Goal: Task Accomplishment & Management: Manage account settings

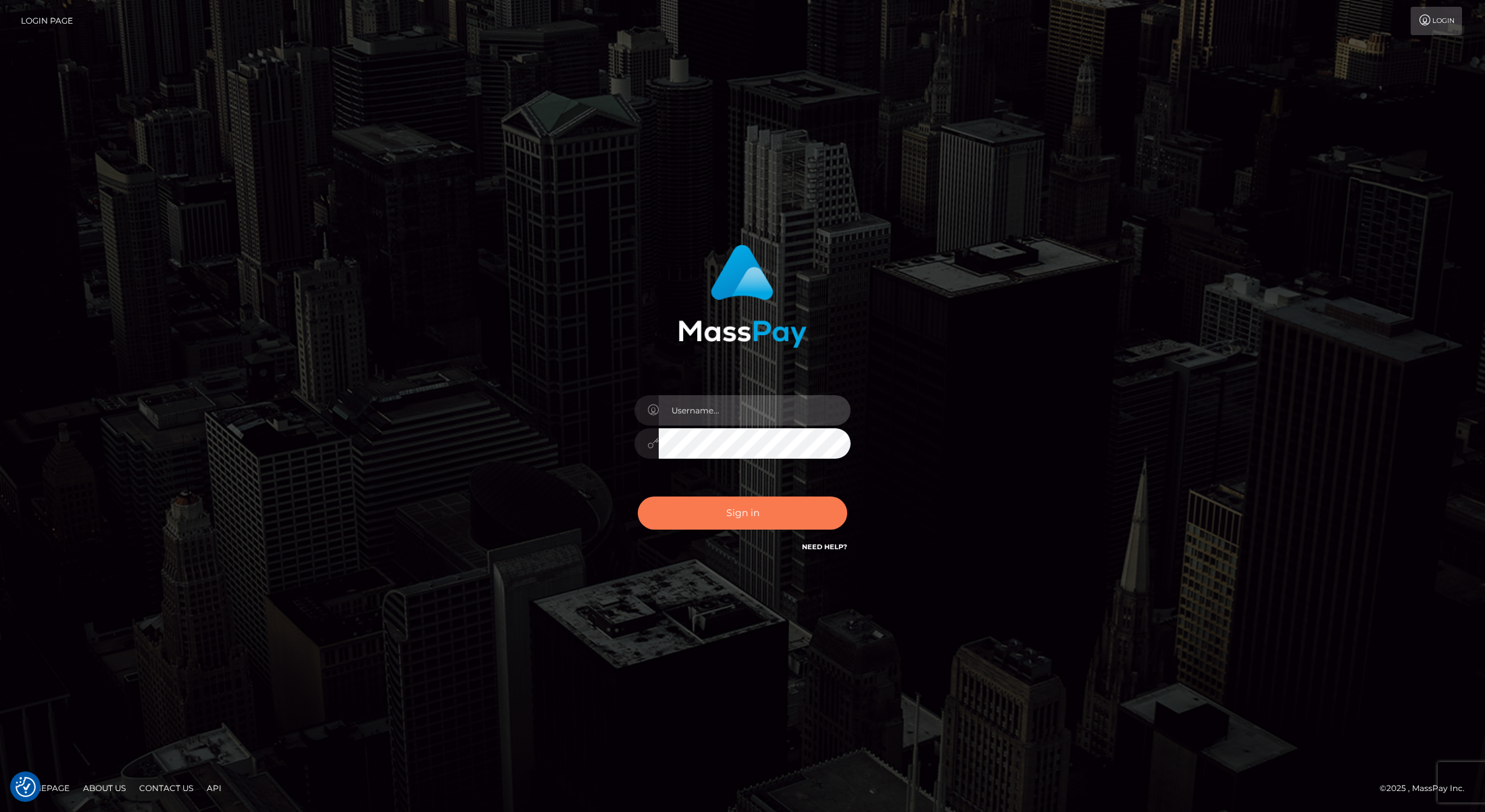
type input "Josue perales"
drag, startPoint x: 723, startPoint y: 506, endPoint x: 707, endPoint y: 496, distance: 18.9
click at [723, 506] on button "Sign in" at bounding box center [742, 513] width 209 height 33
type input "[PERSON_NAME]"
click at [718, 513] on button "Sign in" at bounding box center [742, 513] width 209 height 33
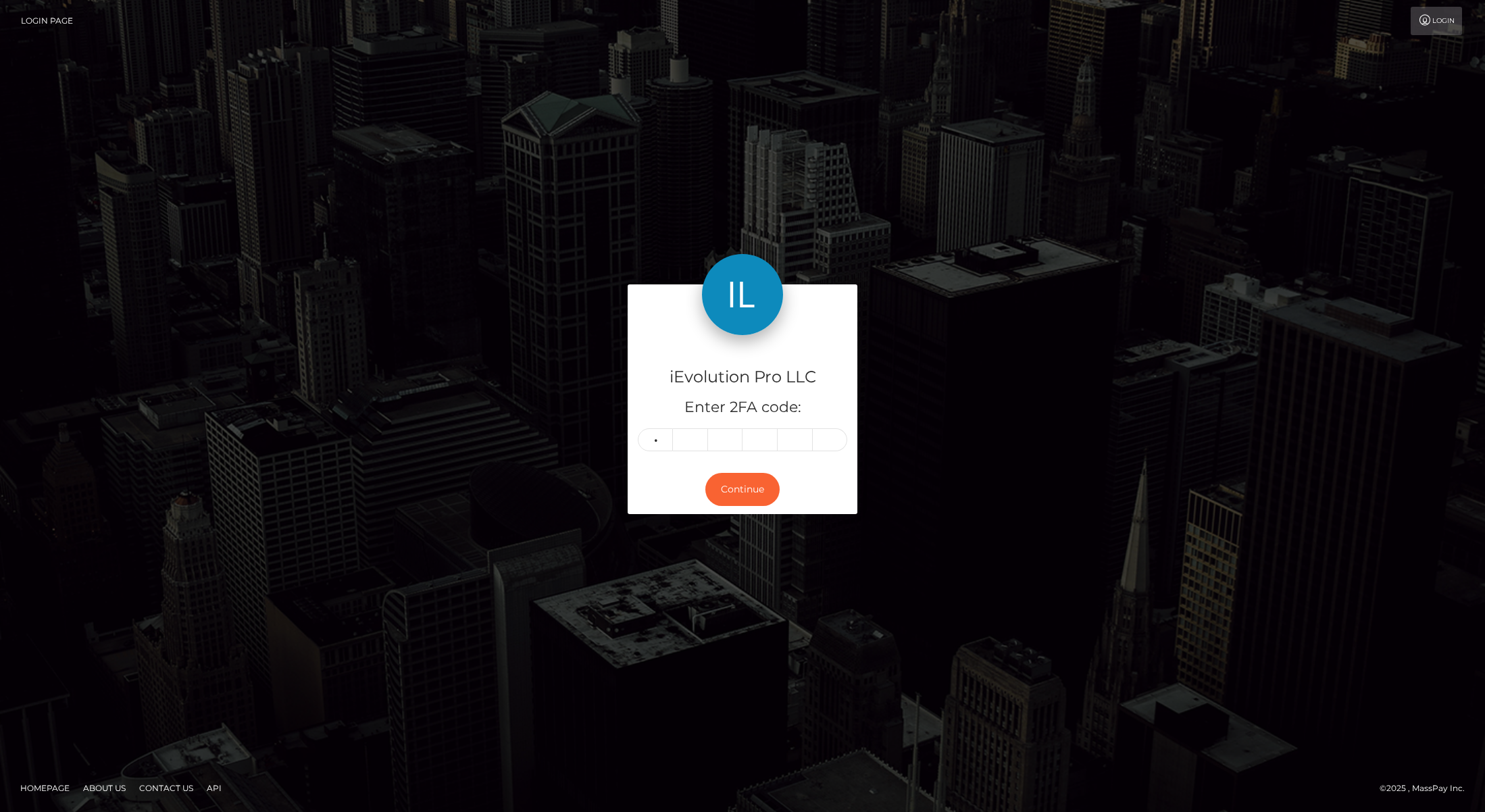
type input "2"
type input "1"
type input "6"
type input "5"
type input "2"
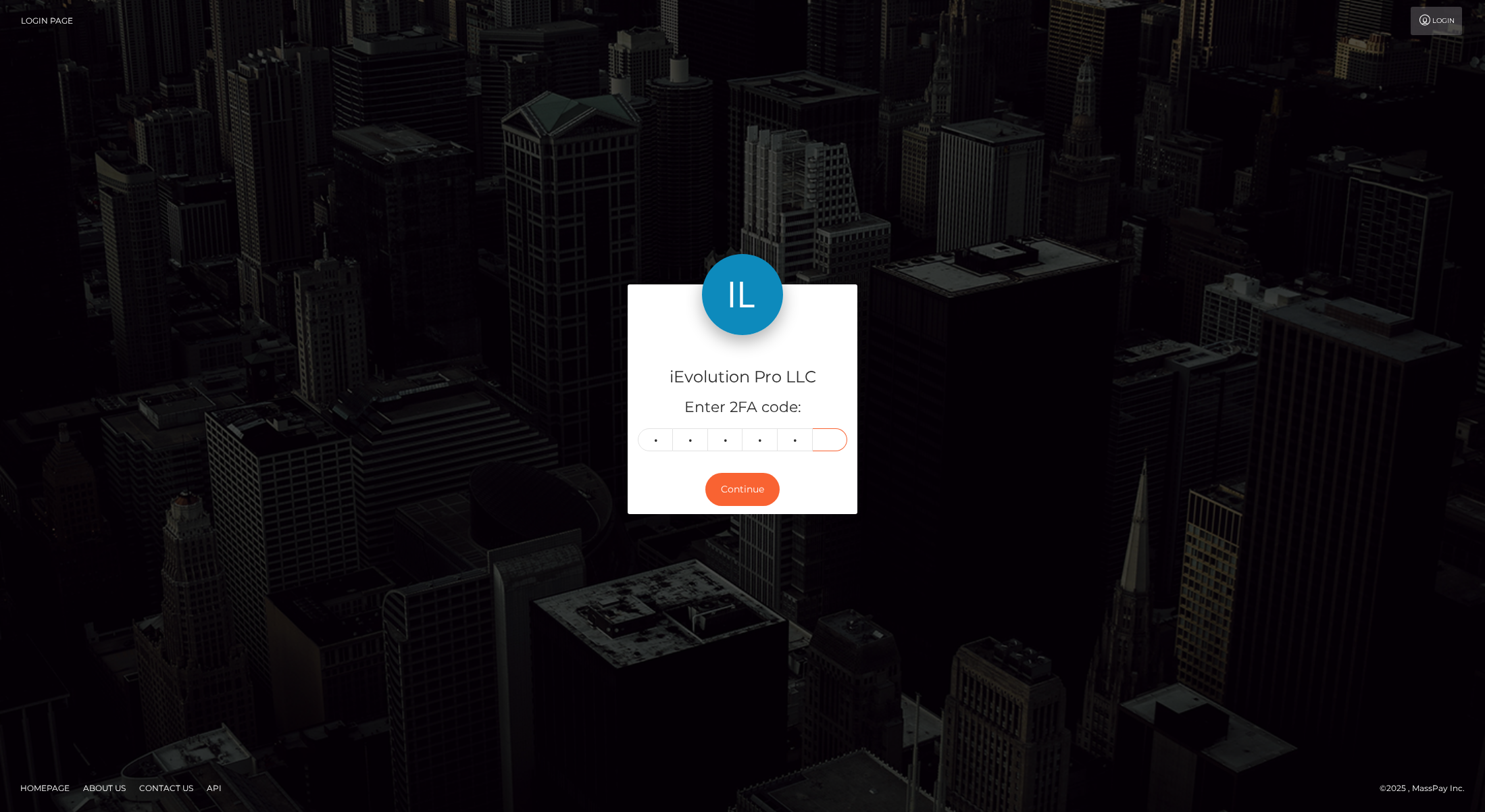
type input "8"
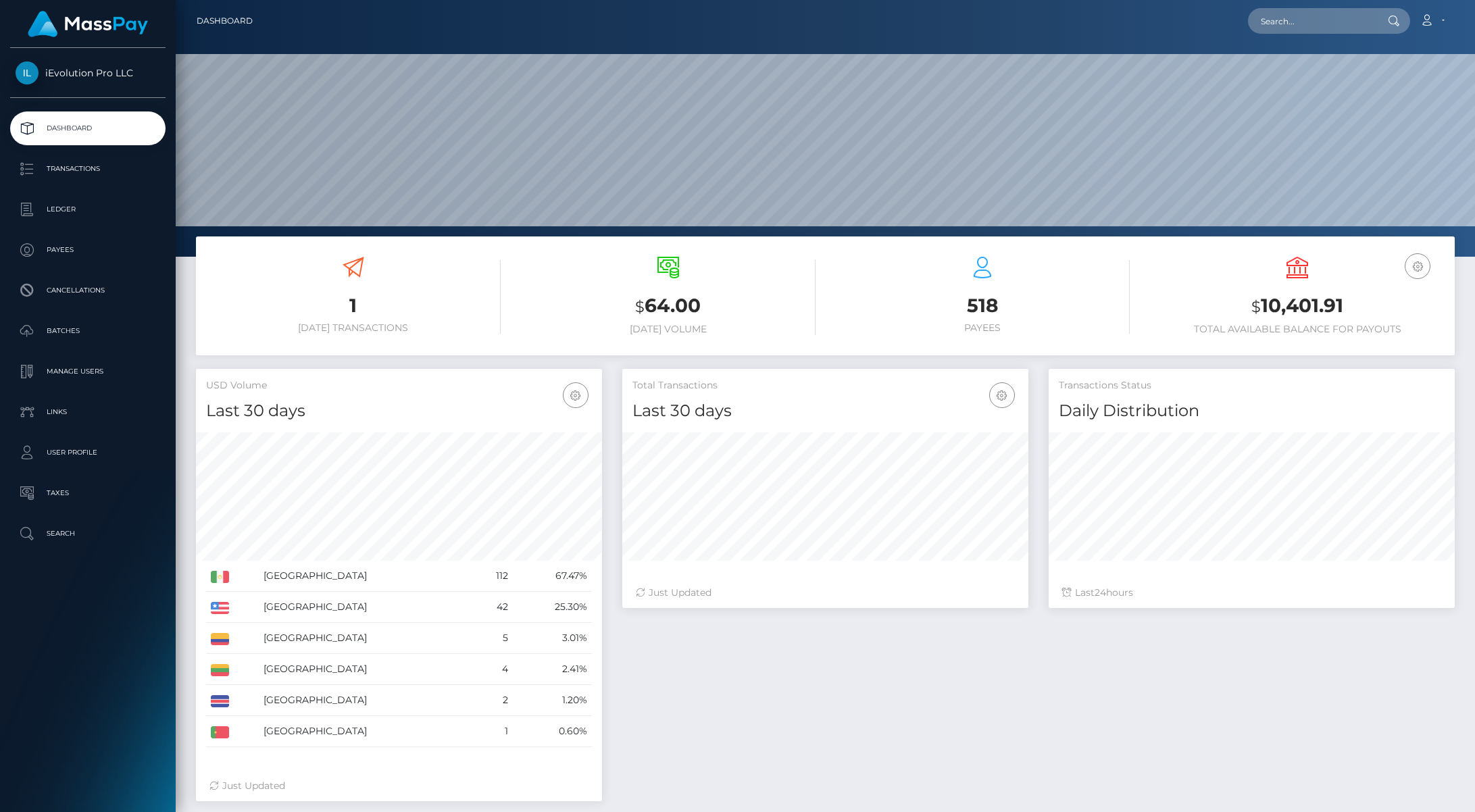
scroll to position [239, 406]
click at [56, 178] on p "Transactions" at bounding box center [87, 169] width 145 height 21
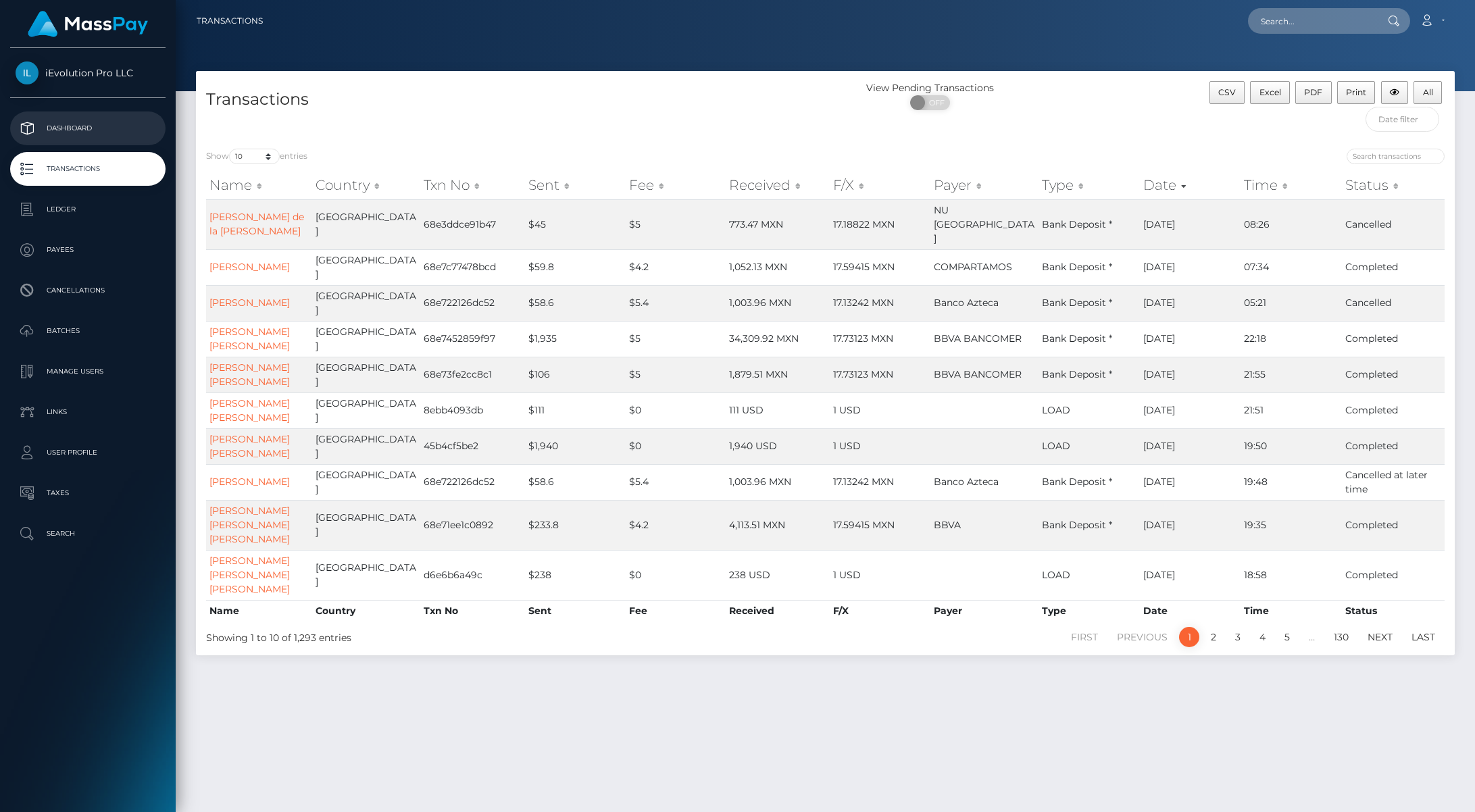
click at [80, 137] on p "Dashboard" at bounding box center [87, 128] width 145 height 21
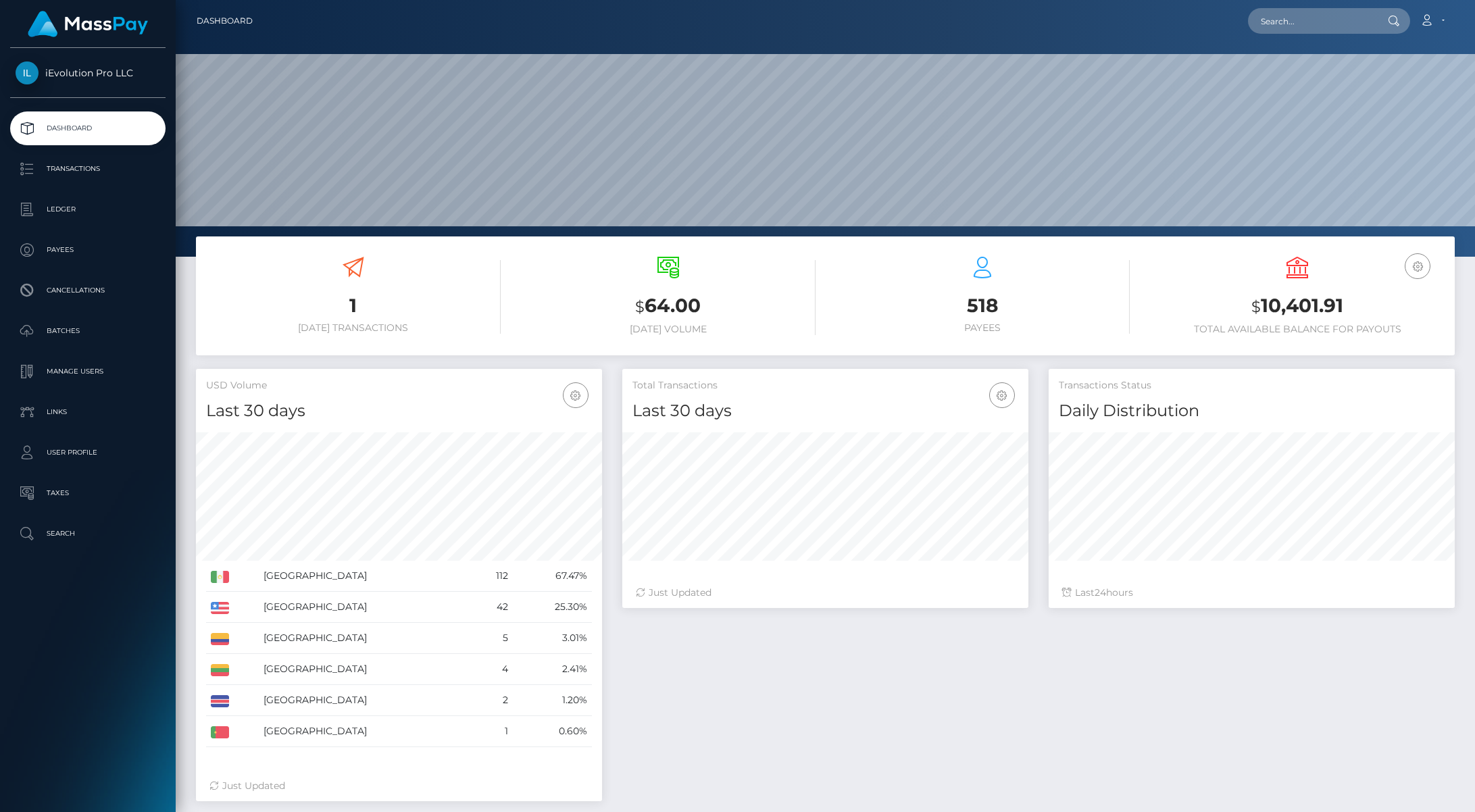
scroll to position [239, 406]
